Goal: Check status: Check status

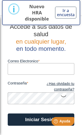
click at [46, 67] on input "Correo Electronico" at bounding box center [41, 69] width 67 height 12
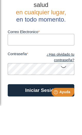
type input "[EMAIL_ADDRESS][DOMAIN_NAME]"
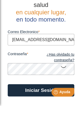
click at [41, 113] on button "Iniciar Sesión" at bounding box center [41, 119] width 67 height 12
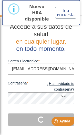
click at [63, 94] on icon at bounding box center [64, 96] width 6 height 10
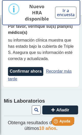
click at [30, 76] on button "Confirmar ahora" at bounding box center [25, 71] width 35 height 9
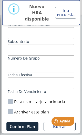
scroll to position [103, 0]
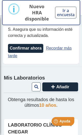
scroll to position [21, 0]
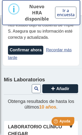
click at [60, 57] on link "Recordar más tarde" at bounding box center [40, 54] width 64 height 12
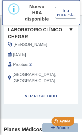
scroll to position [44, 0]
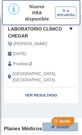
click at [46, 89] on link "Ver Resultado" at bounding box center [41, 95] width 74 height 16
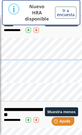
scroll to position [89, 0]
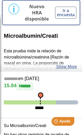
click at [74, 51] on div "Microalbumin/Creati Esta prueba mide la relación de microalbúmina/creatinina [R…" at bounding box center [41, 50] width 82 height 41
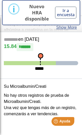
scroll to position [105, 0]
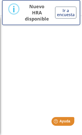
click at [64, 12] on button "Ir a encuesta" at bounding box center [65, 13] width 21 height 12
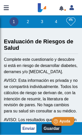
scroll to position [21, 0]
click at [56, 124] on div "Help Ayuda" at bounding box center [63, 121] width 23 height 9
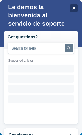
scroll to position [0, 0]
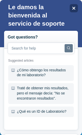
click at [46, 74] on div "¿Cómo obtengo los resultados de mi laboratorio?" at bounding box center [41, 73] width 66 height 16
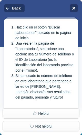
scroll to position [24, 0]
click at [10, 10] on button "Back" at bounding box center [14, 8] width 21 height 8
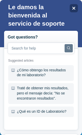
click at [72, 6] on div "Close" at bounding box center [74, 8] width 8 height 8
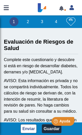
scroll to position [0, 0]
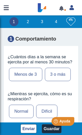
click at [50, 130] on button "Guardar" at bounding box center [51, 128] width 19 height 9
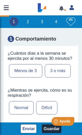
scroll to position [748, 0]
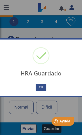
click at [49, 126] on html "Help Ayuda" at bounding box center [56, 120] width 40 height 11
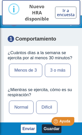
click at [42, 77] on label "Menos de 3" at bounding box center [25, 70] width 33 height 13
click at [0, 0] on input "Menos de 3" at bounding box center [0, 0] width 0 height 0
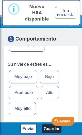
scroll to position [423, 0]
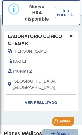
scroll to position [31, 0]
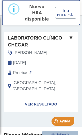
click at [42, 96] on link "Ver Resultado" at bounding box center [41, 104] width 74 height 16
click at [41, 97] on link "Ver Resultado" at bounding box center [41, 104] width 74 height 16
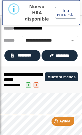
click at [24, 54] on span "*********" at bounding box center [24, 56] width 19 height 6
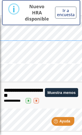
scroll to position [105, 0]
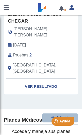
scroll to position [60, 0]
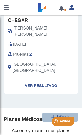
click at [44, 78] on link "Ver Resultado" at bounding box center [41, 86] width 74 height 16
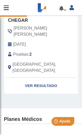
scroll to position [35, 0]
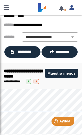
click at [25, 52] on span "*********" at bounding box center [24, 52] width 19 height 6
